Goal: Task Accomplishment & Management: Use online tool/utility

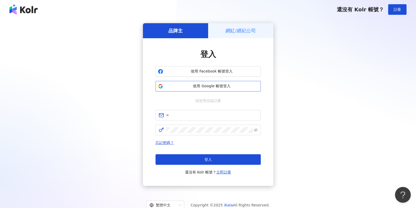
click at [241, 86] on span "使用 Google 帳號登入" at bounding box center [211, 85] width 93 height 5
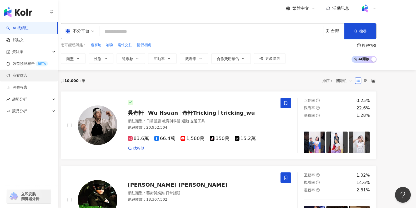
click at [27, 73] on link "商案媒合" at bounding box center [16, 75] width 21 height 5
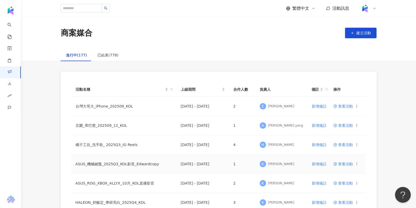
click at [137, 132] on td "京圜_蒂巴蕾_202509_12_KOL" at bounding box center [123, 125] width 105 height 19
click at [132, 124] on td "京圜_蒂巴蕾_202509_12_KOL" at bounding box center [123, 125] width 105 height 19
click at [341, 130] on td "查看活動" at bounding box center [347, 125] width 37 height 19
click at [341, 126] on span "查看活動" at bounding box center [343, 126] width 19 height 4
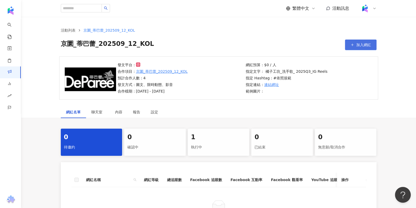
click at [361, 45] on span "加入網紅" at bounding box center [364, 45] width 15 height 4
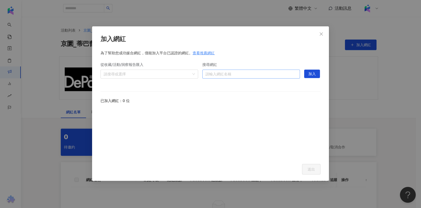
click at [266, 71] on input "搜尋網紅" at bounding box center [251, 74] width 91 height 8
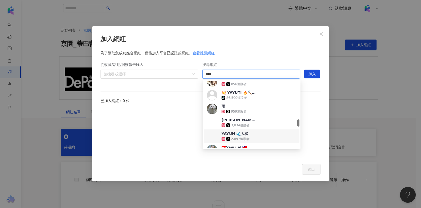
scroll to position [461, 0]
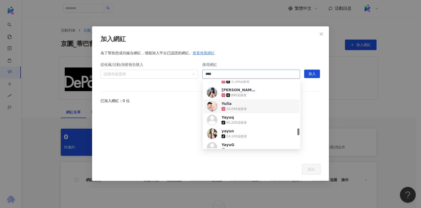
type input "****"
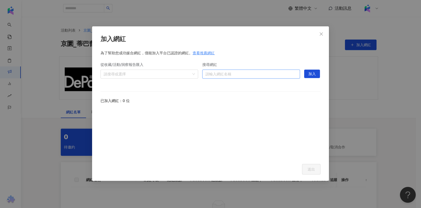
paste input "**********"
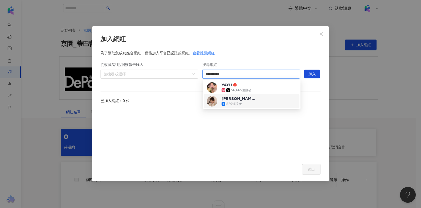
type input "**********"
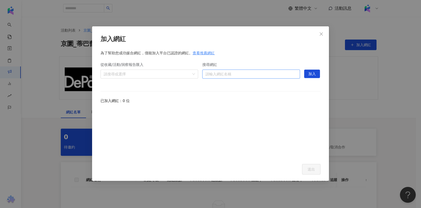
click at [240, 73] on input "搜尋網紅" at bounding box center [251, 74] width 91 height 8
paste input "**********"
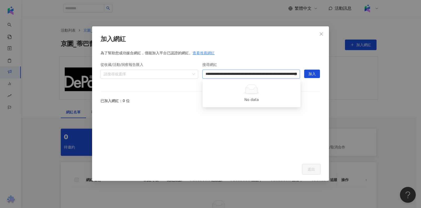
scroll to position [0, 136]
type input "**********"
click at [248, 68] on div "搜尋網紅" at bounding box center [252, 66] width 98 height 8
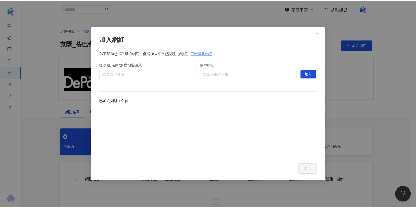
scroll to position [0, 0]
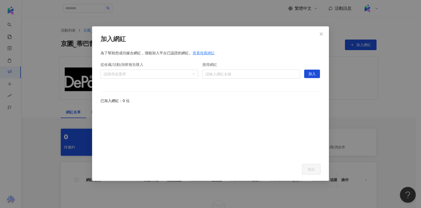
click at [248, 68] on div "搜尋網紅" at bounding box center [252, 66] width 98 height 8
click at [248, 72] on input "搜尋網紅" at bounding box center [252, 74] width 92 height 8
paste input "**********"
type input "**********"
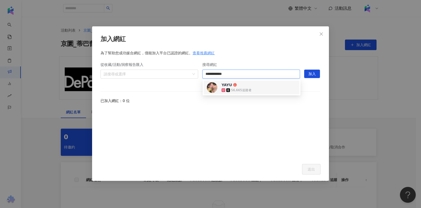
click at [237, 87] on div "56,665 追蹤者" at bounding box center [239, 89] width 34 height 5
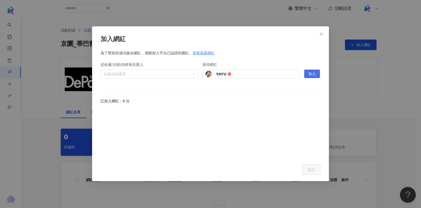
click at [310, 72] on span "加入" at bounding box center [312, 74] width 7 height 8
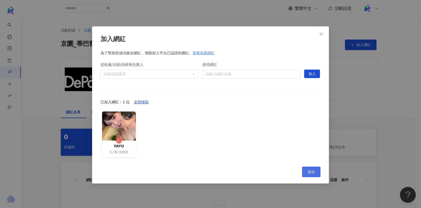
click at [312, 170] on span "送出" at bounding box center [311, 172] width 7 height 4
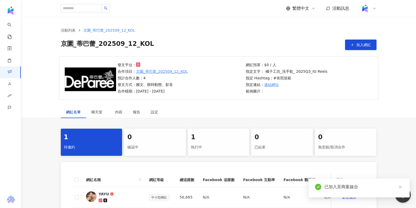
click at [195, 135] on div "1" at bounding box center [218, 137] width 55 height 9
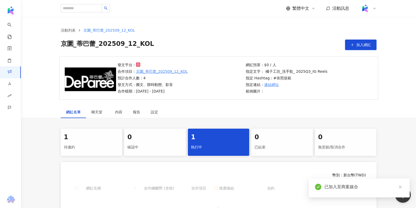
click at [106, 136] on div "1 待邀約 0 確認中 1 執行中 0 已結束 0 無意願/取消合作" at bounding box center [219, 142] width 316 height 27
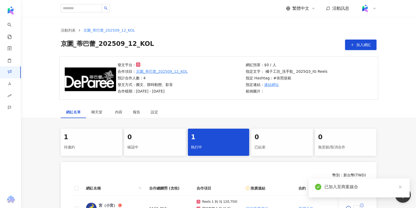
click at [114, 133] on div "1" at bounding box center [91, 137] width 55 height 9
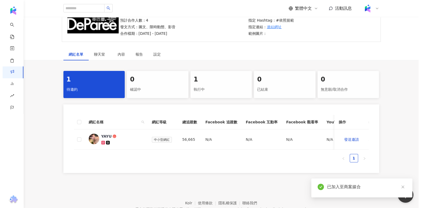
scroll to position [89, 0]
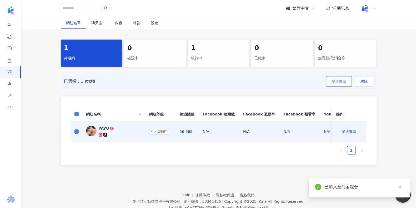
click at [342, 85] on button "發送邀請" at bounding box center [339, 81] width 26 height 11
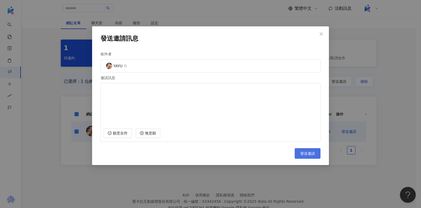
click at [315, 157] on button "發送邀請" at bounding box center [308, 153] width 26 height 11
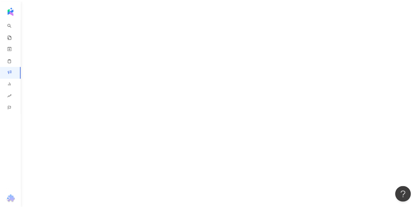
scroll to position [24, 0]
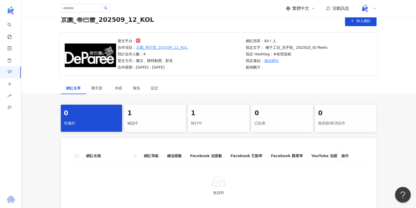
click at [169, 124] on div "確認中" at bounding box center [154, 123] width 55 height 9
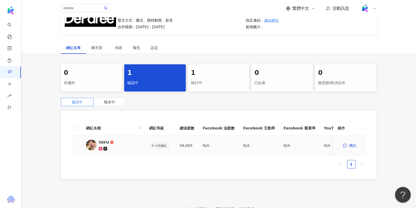
scroll to position [102, 0]
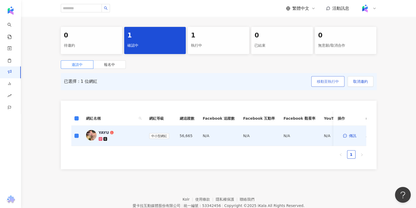
click at [336, 81] on span "移動至執行中" at bounding box center [328, 81] width 22 height 4
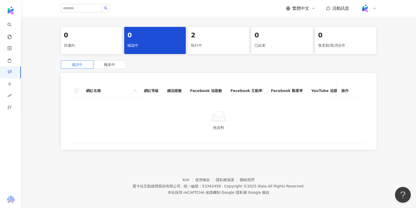
click at [343, 83] on th "操作" at bounding box center [351, 90] width 29 height 14
click at [194, 45] on div "執行中" at bounding box center [218, 45] width 55 height 9
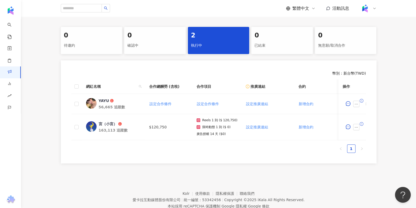
scroll to position [0, 1]
click at [166, 105] on span "設定合作條件" at bounding box center [159, 104] width 22 height 4
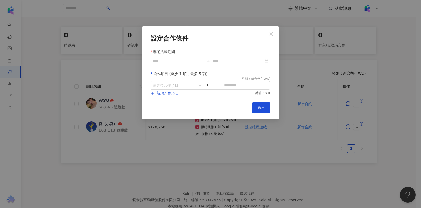
click at [178, 64] on div at bounding box center [211, 61] width 120 height 8
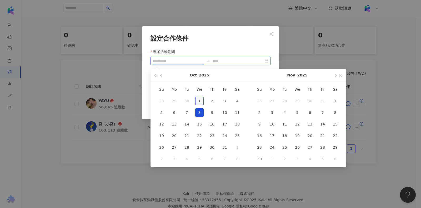
type input "**********"
click at [198, 99] on div "1" at bounding box center [199, 101] width 8 height 8
type input "**********"
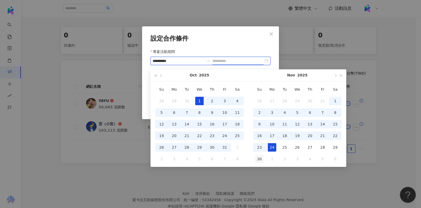
type input "**********"
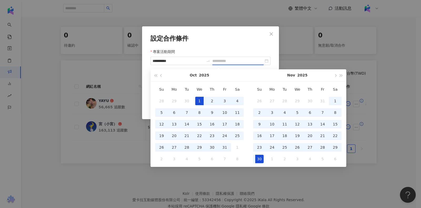
click at [262, 158] on div "30" at bounding box center [259, 159] width 8 height 8
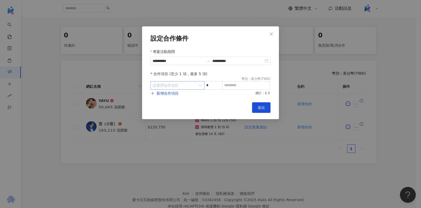
click at [188, 86] on input "search" at bounding box center [175, 85] width 44 height 8
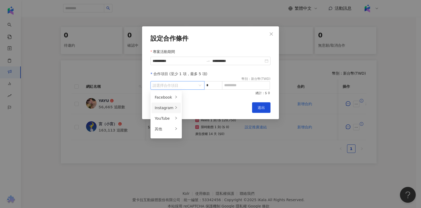
click at [170, 109] on div "Instagram" at bounding box center [164, 108] width 19 height 6
click at [192, 130] on span "限時動態" at bounding box center [193, 129] width 15 height 4
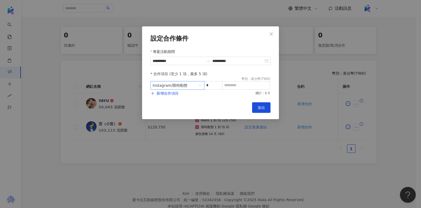
drag, startPoint x: 178, startPoint y: 86, endPoint x: 177, endPoint y: 89, distance: 3.6
click at [178, 85] on span "限時動態" at bounding box center [180, 85] width 15 height 4
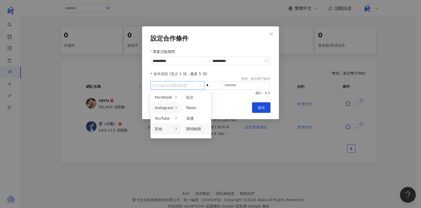
click at [167, 124] on li "其他" at bounding box center [166, 129] width 29 height 11
click at [199, 94] on div "廣告授權" at bounding box center [194, 97] width 17 height 6
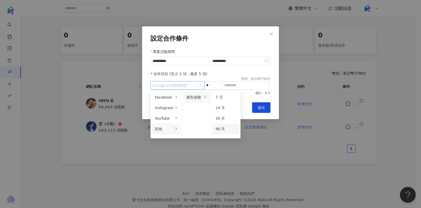
click at [226, 125] on li "90 天" at bounding box center [226, 129] width 27 height 11
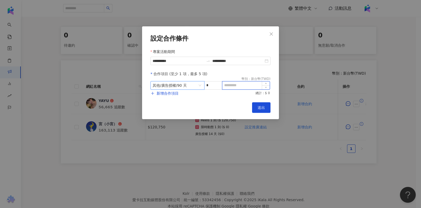
click at [246, 85] on input at bounding box center [246, 85] width 47 height 8
type input "**"
type input "*****"
click at [267, 100] on div "**********" at bounding box center [210, 72] width 137 height 93
click at [264, 106] on span "送出" at bounding box center [261, 107] width 7 height 4
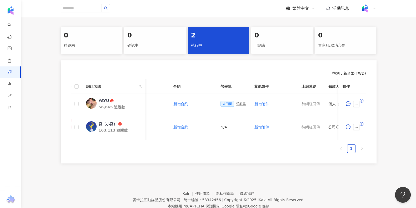
scroll to position [0, 146]
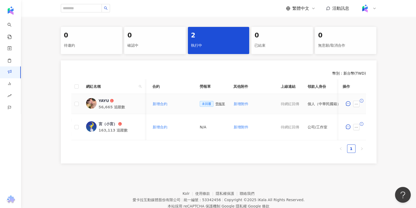
click at [216, 105] on div "勞報單" at bounding box center [220, 104] width 9 height 4
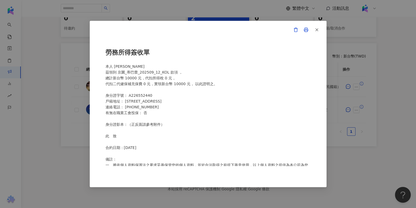
scroll to position [90, 0]
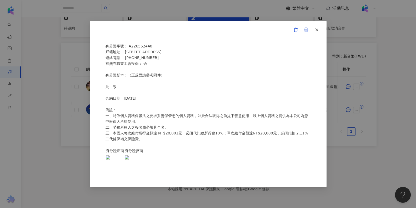
drag, startPoint x: 382, startPoint y: 128, endPoint x: 378, endPoint y: 128, distance: 3.4
click at [382, 128] on div "勞務所得簽收單 本人 [PERSON_NAME]領到 京圜[PERSON_NAME]_202509_12_KOL 款項 ， 總計新台幣 10000 元，代扣所…" at bounding box center [208, 104] width 416 height 208
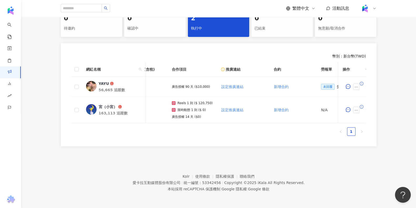
scroll to position [0, 0]
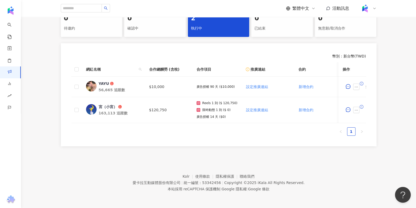
click at [367, 181] on footer "Kolr 使用條款 隱私權保護 聯絡我們 愛[PERSON_NAME]互動媒體股份有限公司 | 統一編號：53342456 | Copyright © 202…" at bounding box center [218, 178] width 395 height 58
drag, startPoint x: 371, startPoint y: 175, endPoint x: 367, endPoint y: 177, distance: 3.8
click at [371, 175] on footer "Kolr 使用條款 隱私權保護 聯絡我們 愛[PERSON_NAME]互動媒體股份有限公司 | 統一編號：53342456 | Copyright © 202…" at bounding box center [218, 178] width 395 height 58
click at [111, 165] on footer "Kolr 使用條款 隱私權保護 聯絡我們 愛[PERSON_NAME]互動媒體股份有限公司 | 統一編號：53342456 | Copyright © 202…" at bounding box center [218, 178] width 395 height 58
drag, startPoint x: 381, startPoint y: 169, endPoint x: 216, endPoint y: 54, distance: 200.5
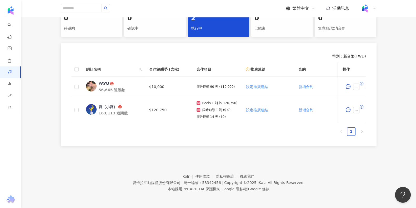
click at [381, 169] on footer "Kolr 使用條款 隱私權保護 聯絡我們 愛[PERSON_NAME]互動媒體股份有限公司 | 統一編號：53342456 | Copyright © 202…" at bounding box center [218, 178] width 395 height 58
